Goal: Transaction & Acquisition: Book appointment/travel/reservation

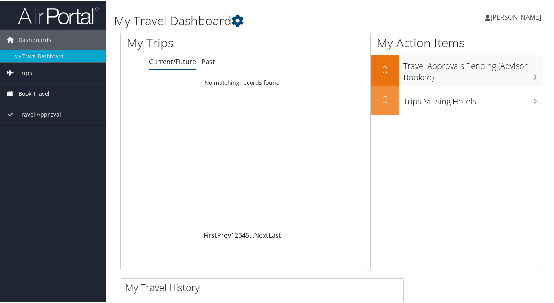
click at [53, 93] on link "Book Travel" at bounding box center [53, 93] width 106 height 20
click at [49, 96] on span "Book Travel" at bounding box center [33, 93] width 31 height 20
click at [57, 100] on link "Book Travel" at bounding box center [53, 93] width 106 height 20
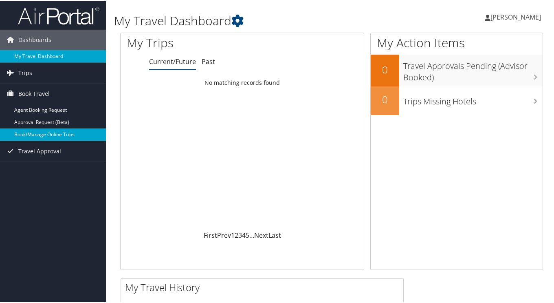
click at [56, 133] on link "Book/Manage Online Trips" at bounding box center [53, 133] width 106 height 12
